Goal: Check status: Check status

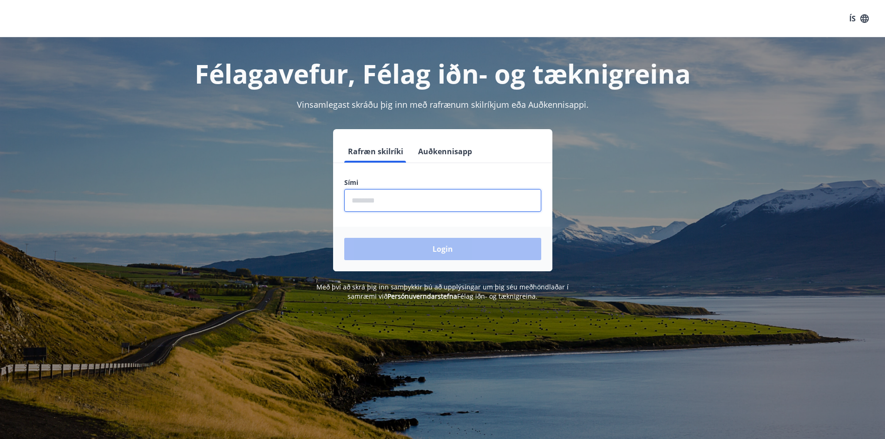
click at [441, 198] on input "phone" at bounding box center [442, 200] width 197 height 23
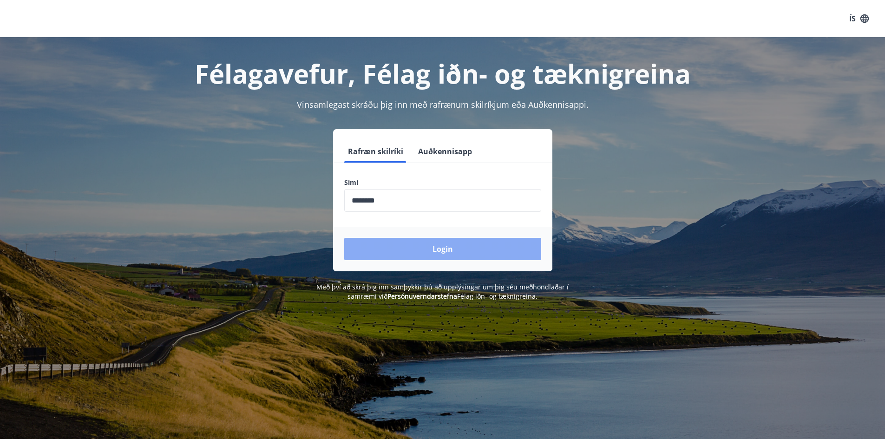
click at [448, 248] on button "Login" at bounding box center [442, 249] width 197 height 22
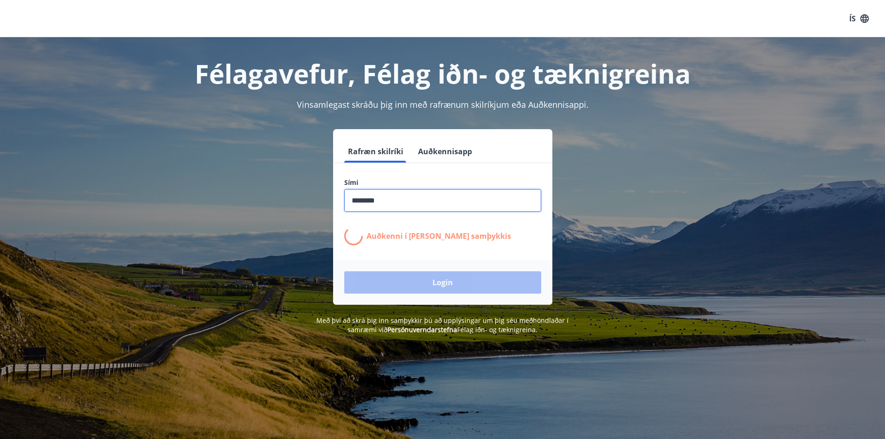
drag, startPoint x: 390, startPoint y: 202, endPoint x: 334, endPoint y: 202, distance: 56.2
click at [334, 202] on div "Sími ​ Auðkenni í [PERSON_NAME] samþykkis" at bounding box center [442, 211] width 219 height 67
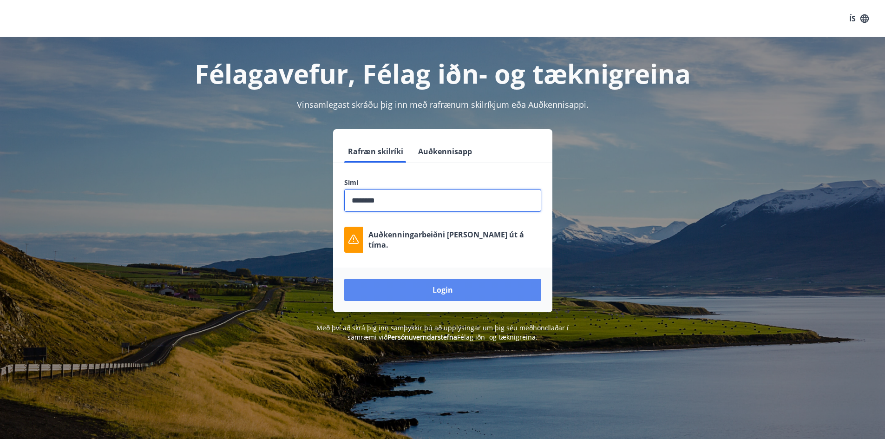
type input "********"
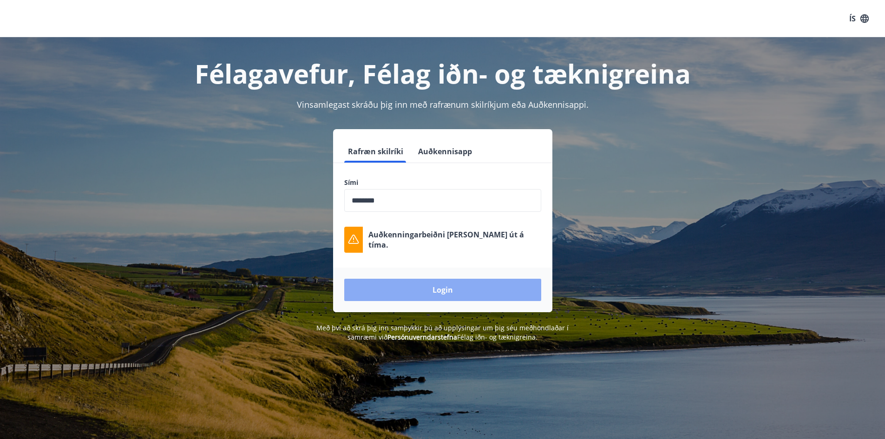
click at [429, 286] on button "Login" at bounding box center [442, 290] width 197 height 22
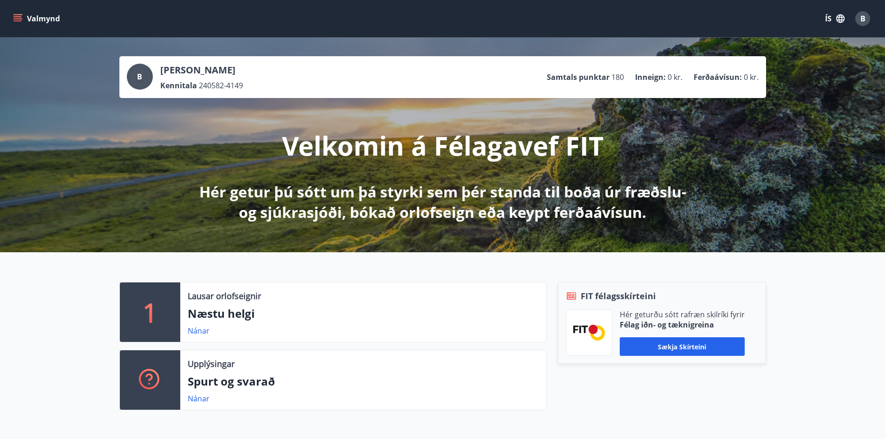
click at [22, 16] on icon "menu" at bounding box center [17, 18] width 9 height 9
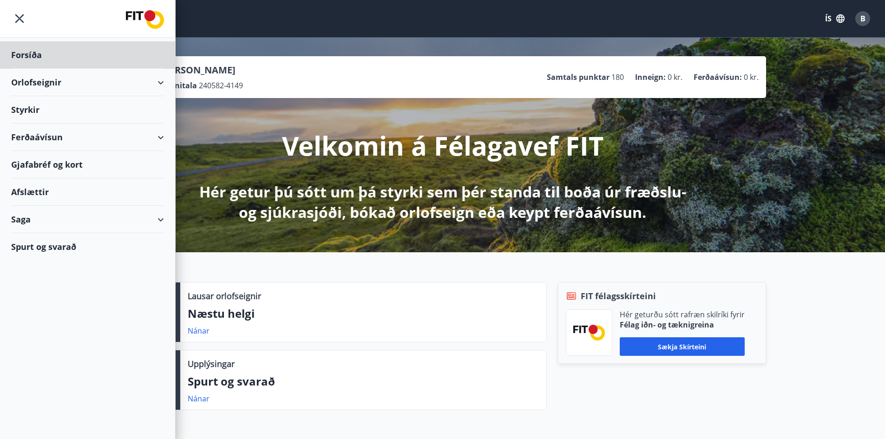
click at [22, 105] on div "Styrkir" at bounding box center [87, 109] width 153 height 27
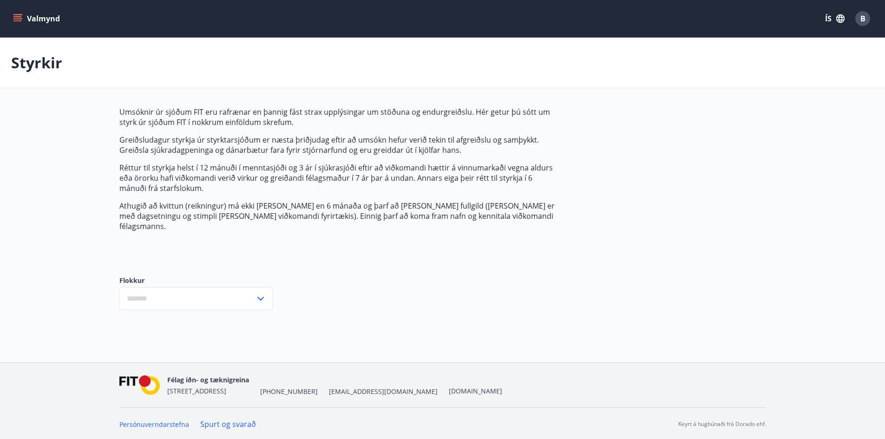
type input "***"
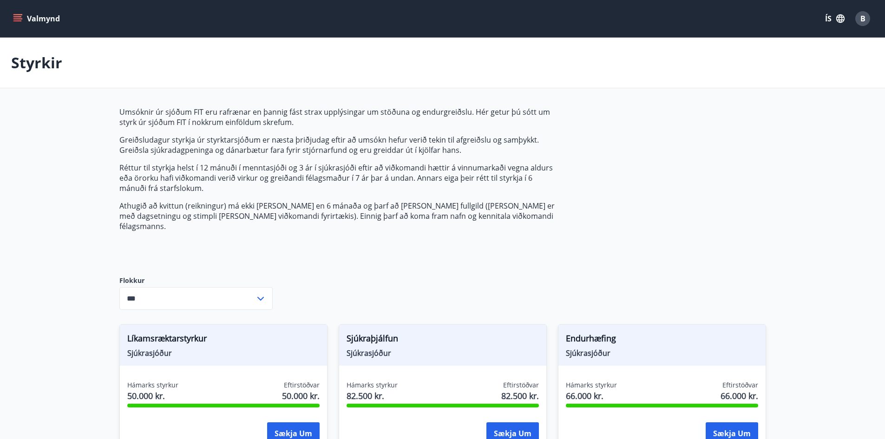
click at [16, 17] on icon "menu" at bounding box center [17, 16] width 8 height 1
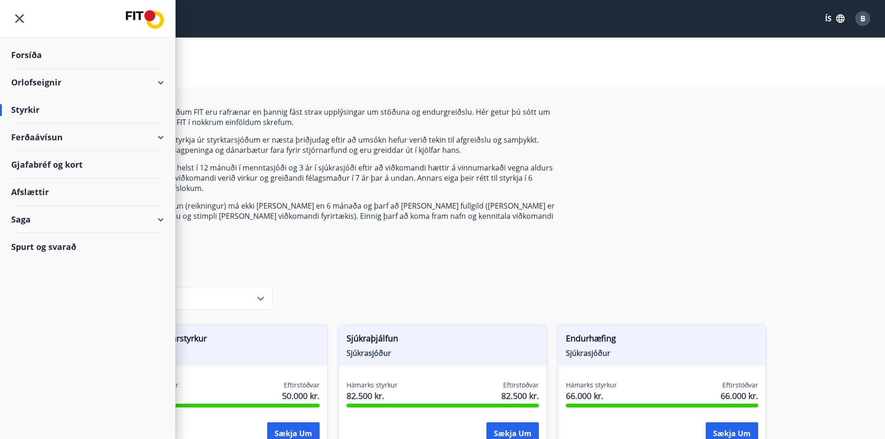
click at [159, 220] on div "Saga" at bounding box center [87, 219] width 153 height 27
click at [55, 342] on div "Styrkjasaga" at bounding box center [88, 341] width 138 height 20
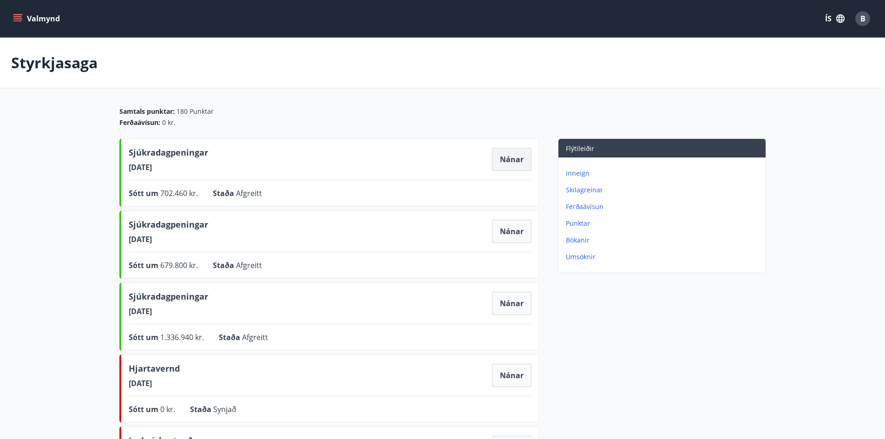
click at [508, 161] on button "Nánar" at bounding box center [511, 159] width 39 height 23
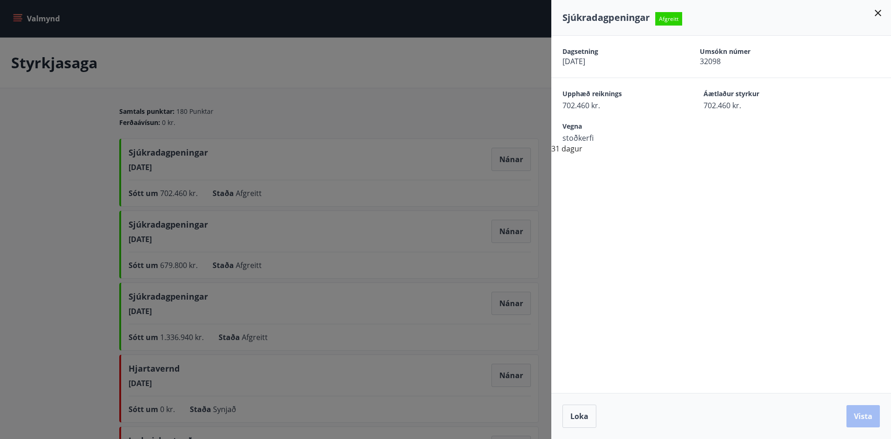
click at [667, 17] on span "Afgreitt" at bounding box center [669, 18] width 27 height 13
click at [583, 148] on div "Dagsetning 21.05.2025 Umsókn númer 32098 Upphæð reiknings 702.460 kr. Áætlaður …" at bounding box center [722, 95] width 340 height 118
click at [583, 416] on span "Loka" at bounding box center [580, 416] width 18 height 10
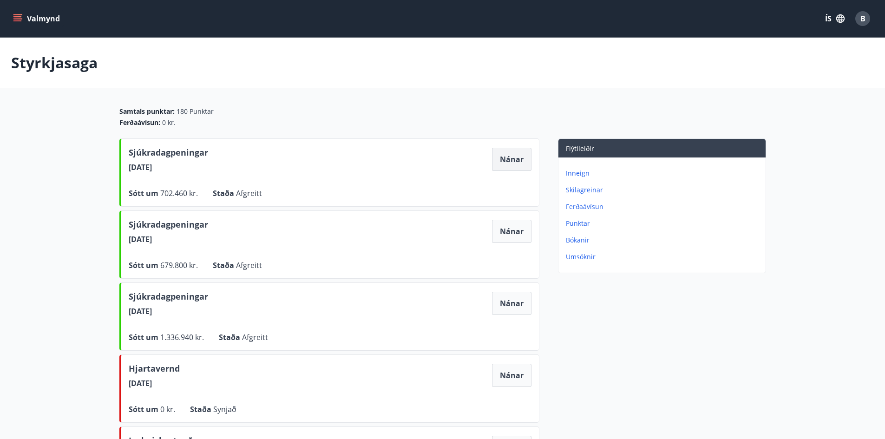
click at [512, 164] on button "Nánar" at bounding box center [511, 159] width 39 height 23
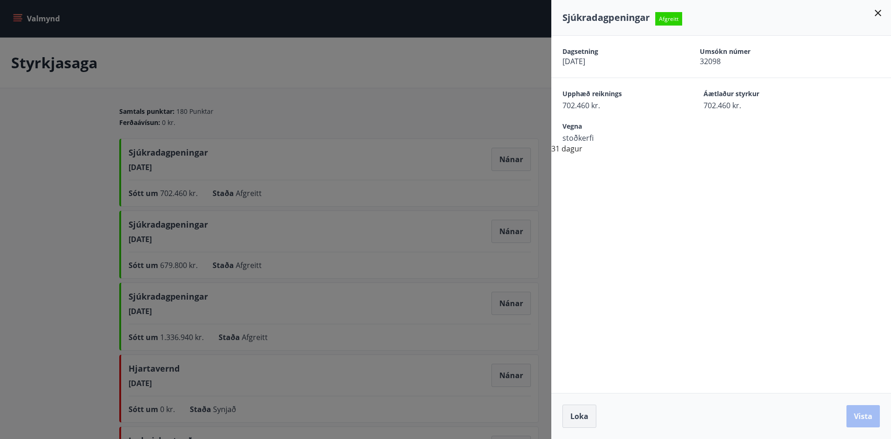
click at [578, 416] on span "Loka" at bounding box center [580, 416] width 18 height 10
